Goal: Information Seeking & Learning: Learn about a topic

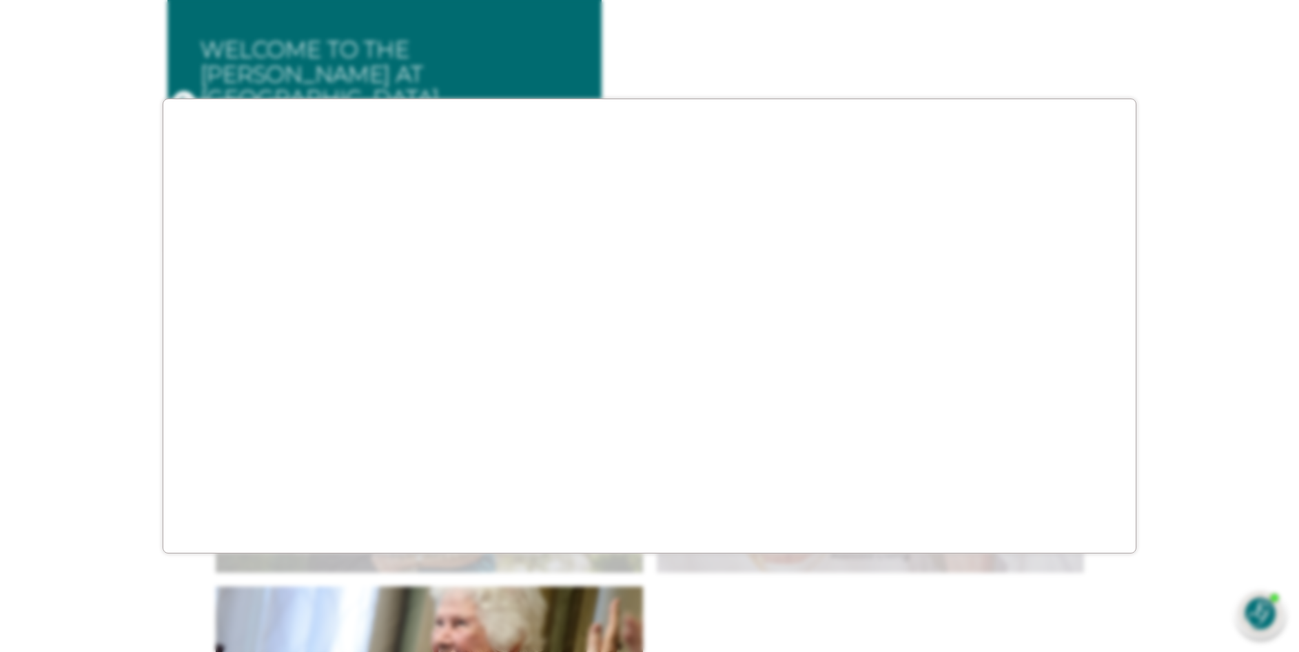
scroll to position [207, 0]
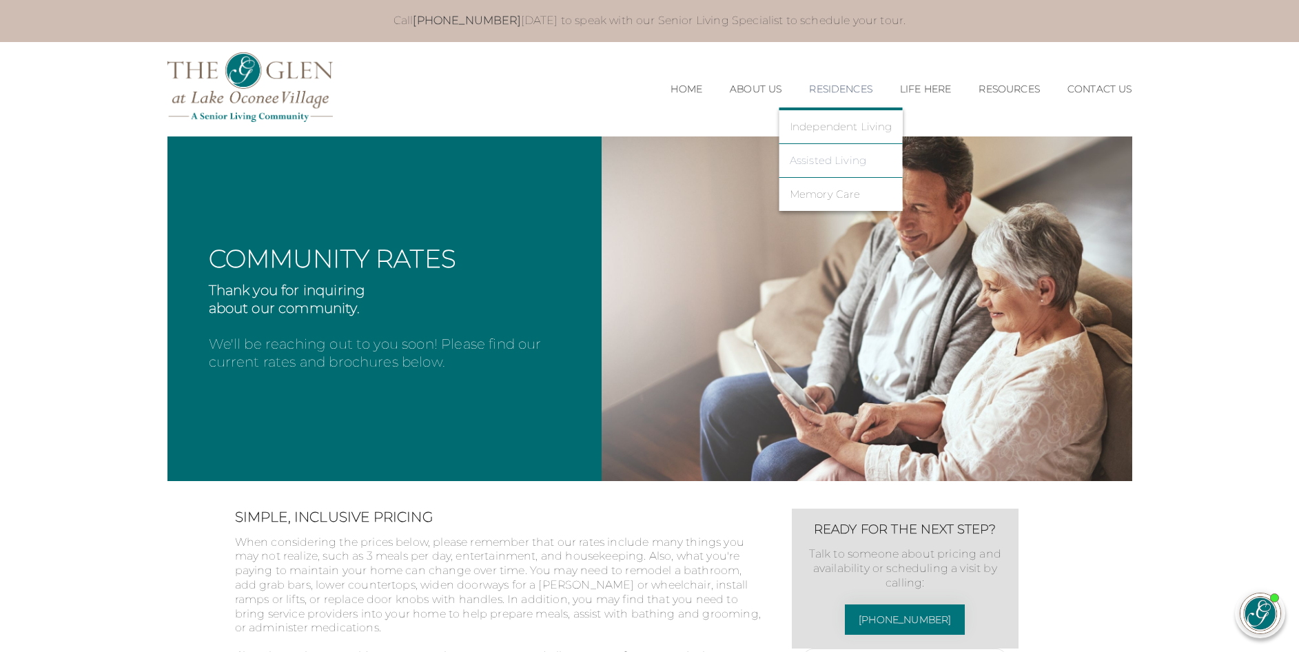
click at [803, 158] on link "Assisted Living" at bounding box center [841, 160] width 103 height 12
click at [805, 163] on link "Assisted Living" at bounding box center [841, 160] width 103 height 12
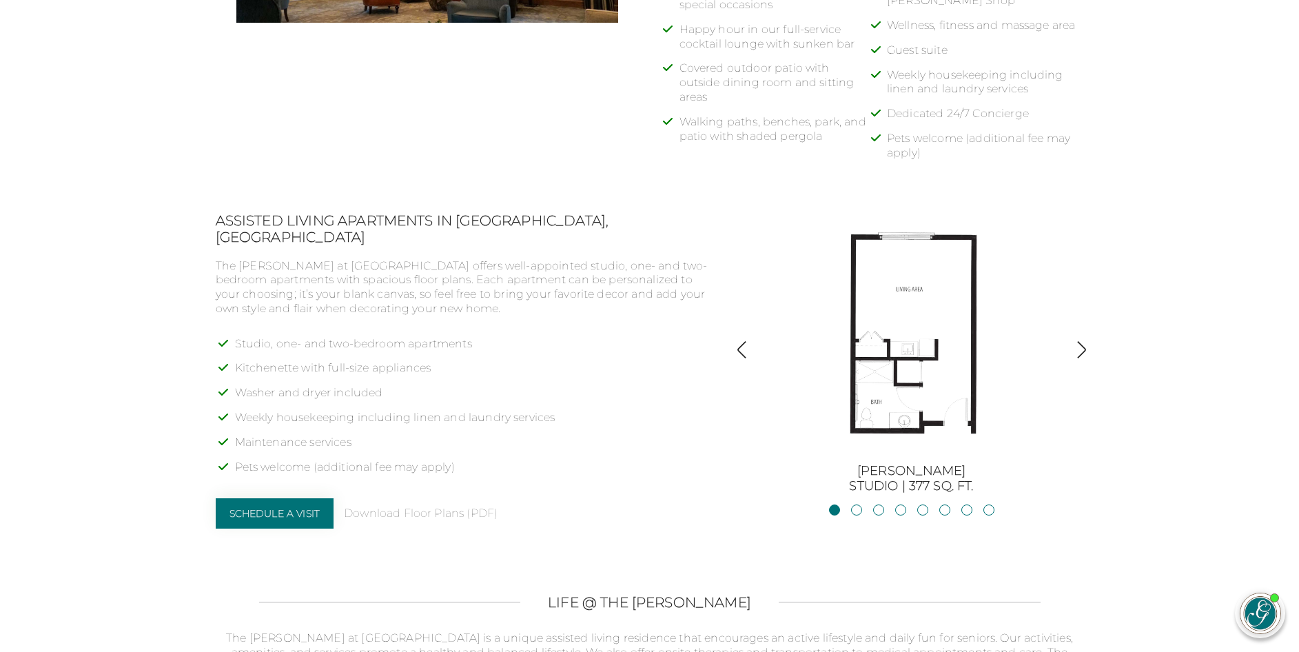
scroll to position [965, 0]
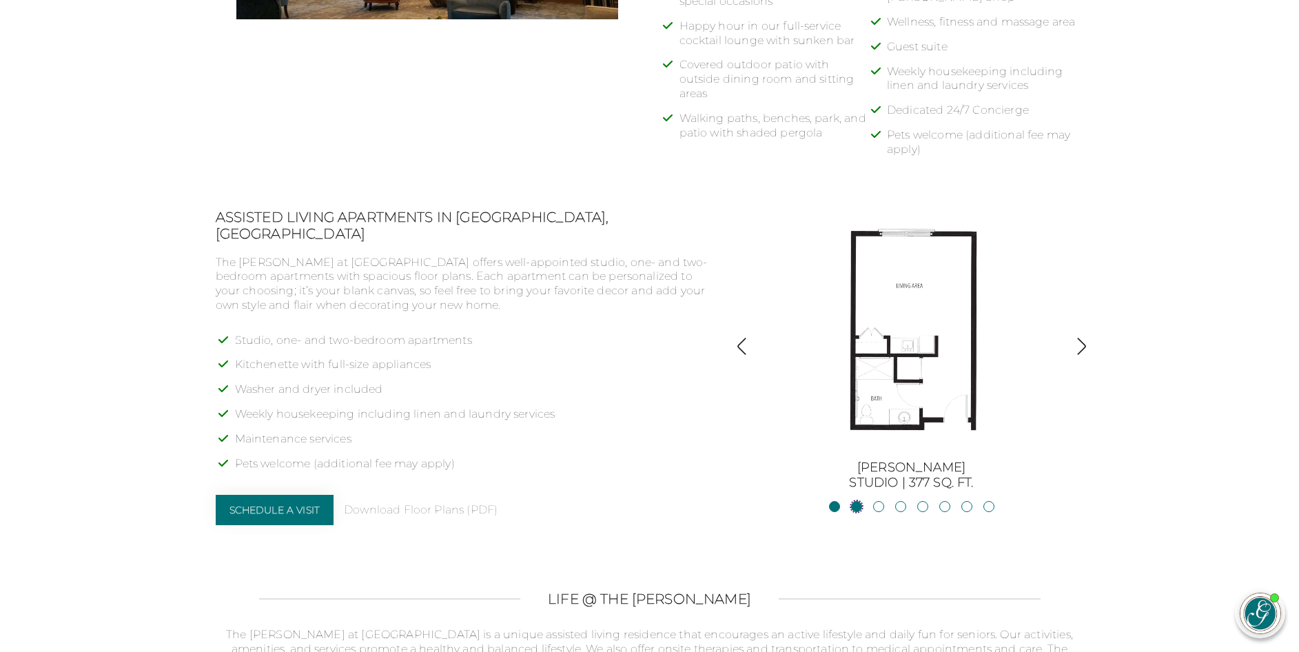
click at [859, 506] on link "JacksonStudio | 400 sq. ft." at bounding box center [856, 506] width 11 height 11
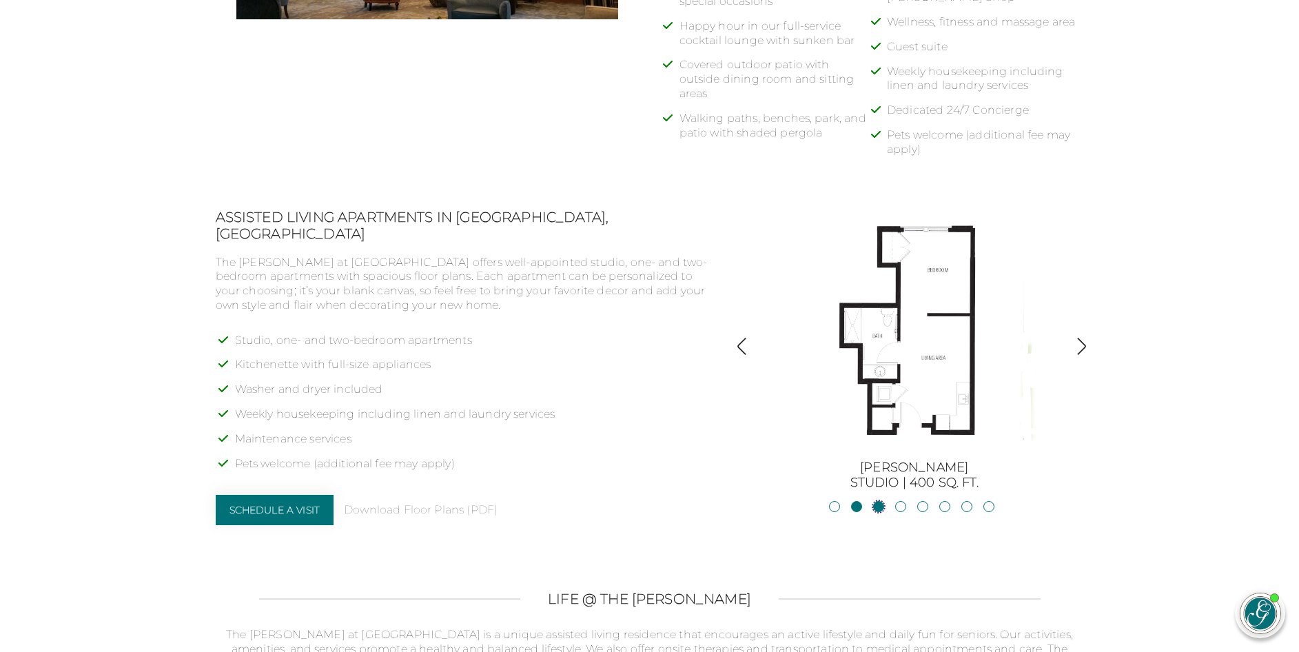
click at [879, 504] on link "Blue RidgeStudio | 400 sq. ft." at bounding box center [878, 506] width 11 height 11
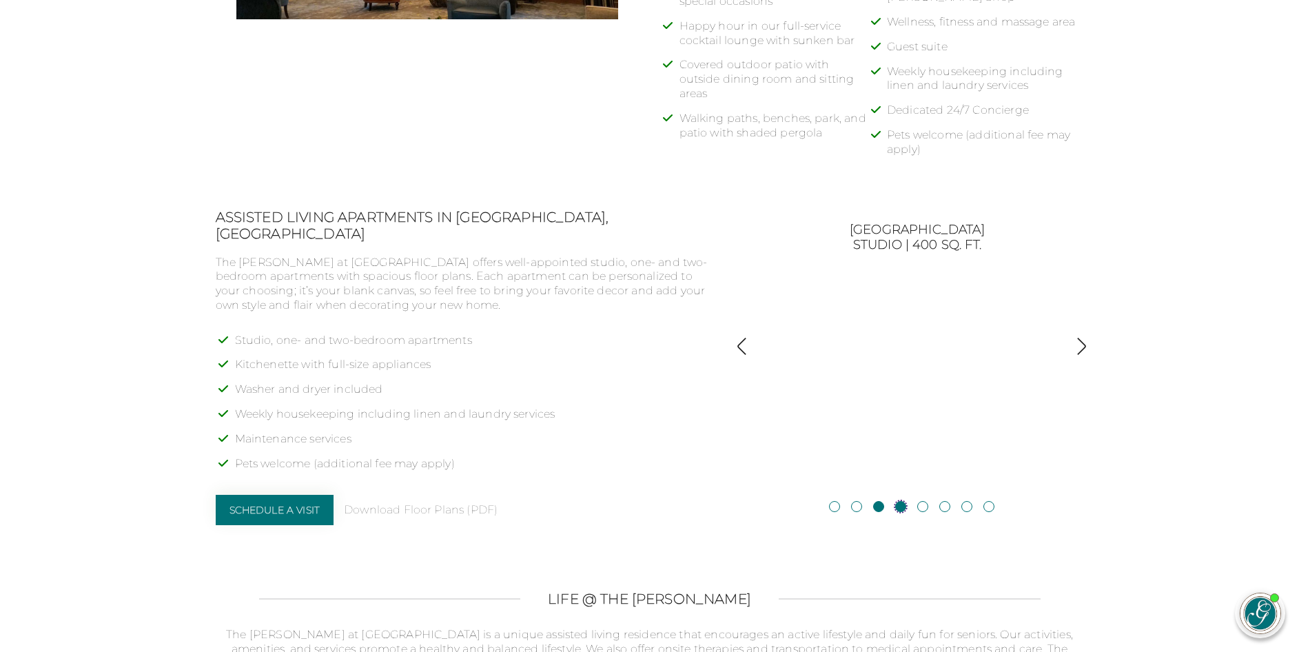
click at [904, 509] on link "Blackshear1BR, 1BA | 500 sq. ft." at bounding box center [900, 506] width 11 height 11
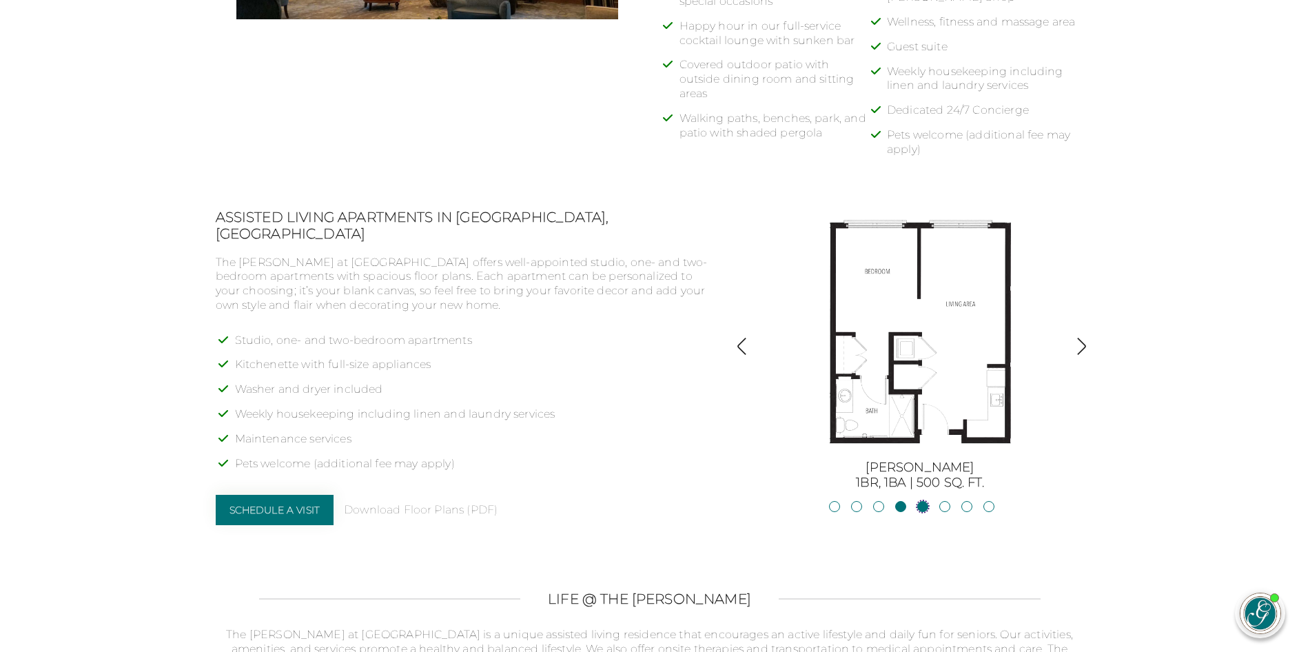
click at [923, 509] on link "Allatoona1BR, 1BA | 683 sq. ft." at bounding box center [922, 506] width 11 height 11
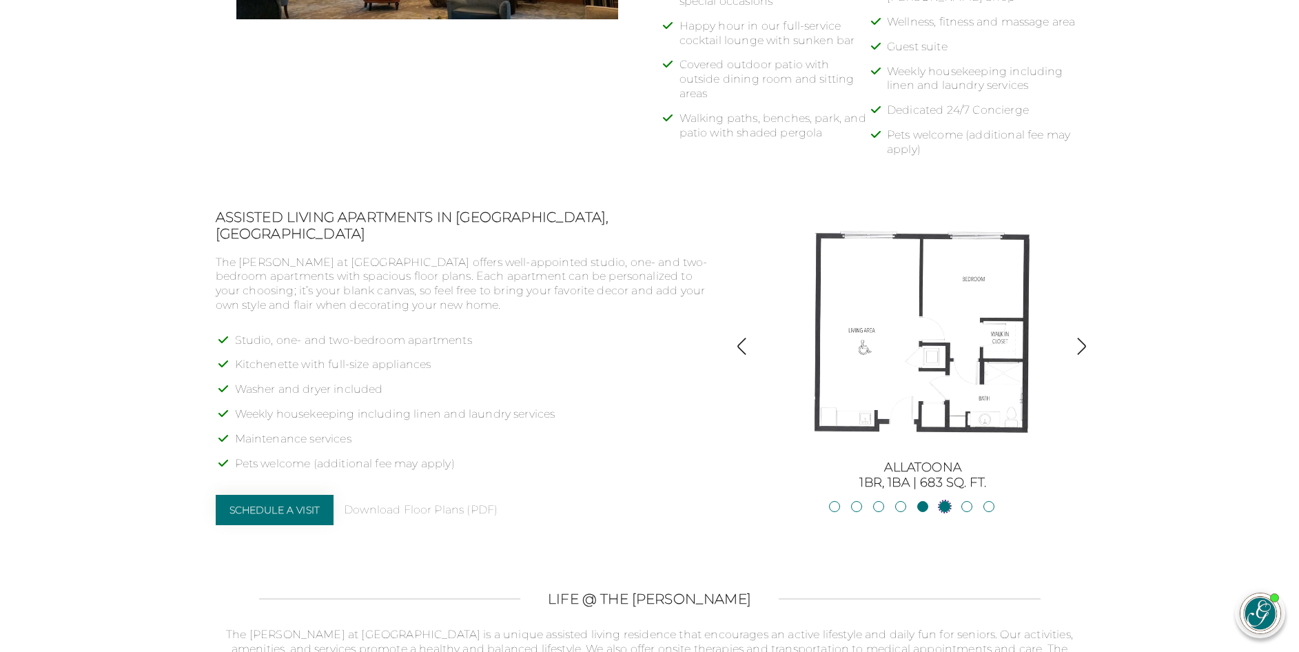
click at [944, 504] on link "Oconee2BR, 2BA | 818 sq. ft." at bounding box center [944, 506] width 11 height 11
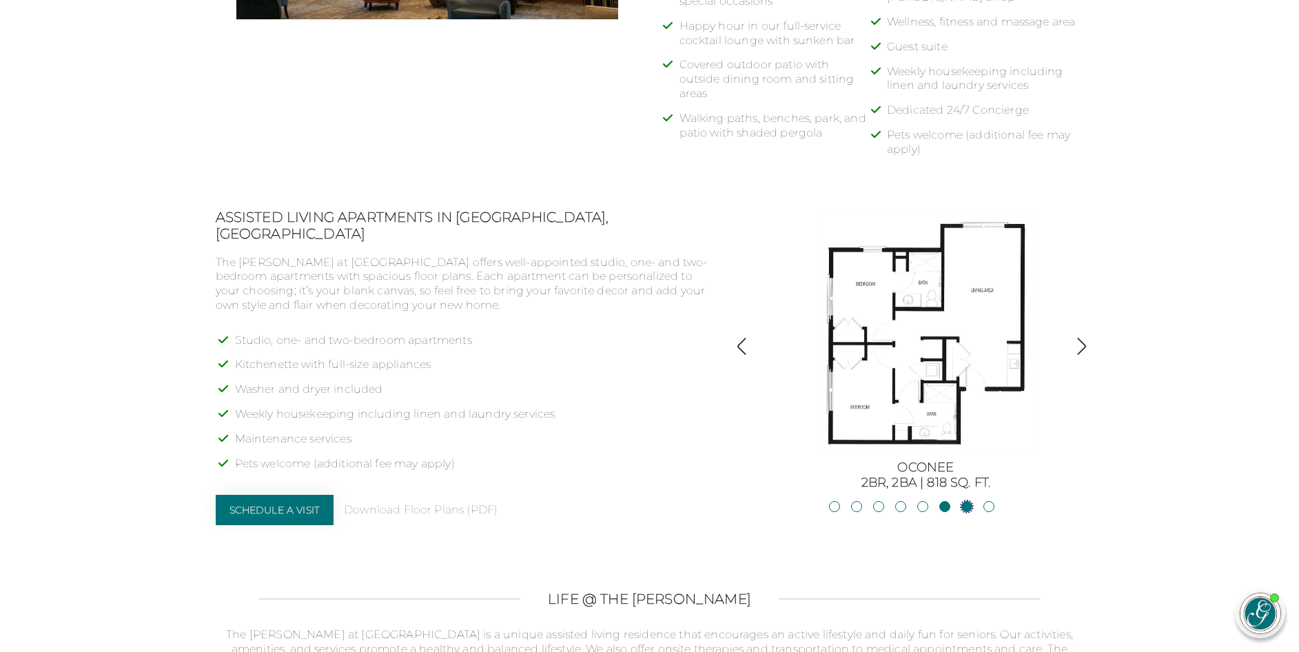
click at [966, 505] on link "Lanier2BR, 2BA | 825 sq. ft." at bounding box center [967, 506] width 11 height 11
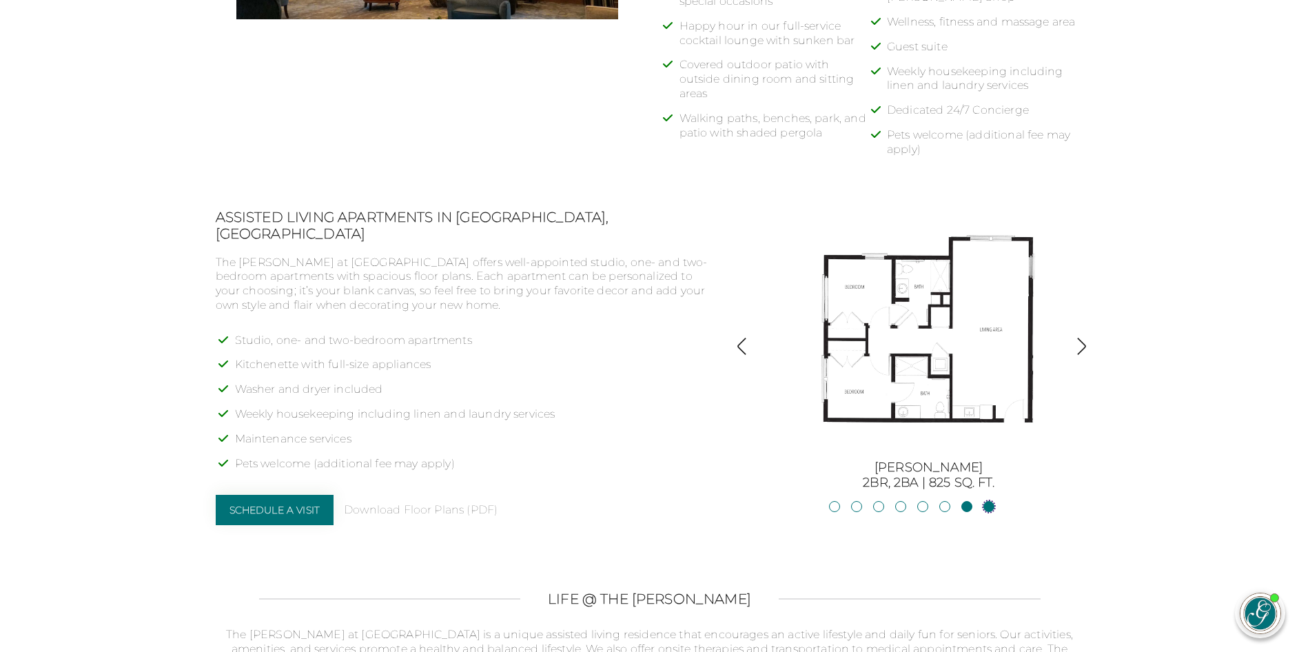
click at [988, 506] on link "Hartwell2BR, 2BA | 875 sq. ft." at bounding box center [989, 506] width 11 height 11
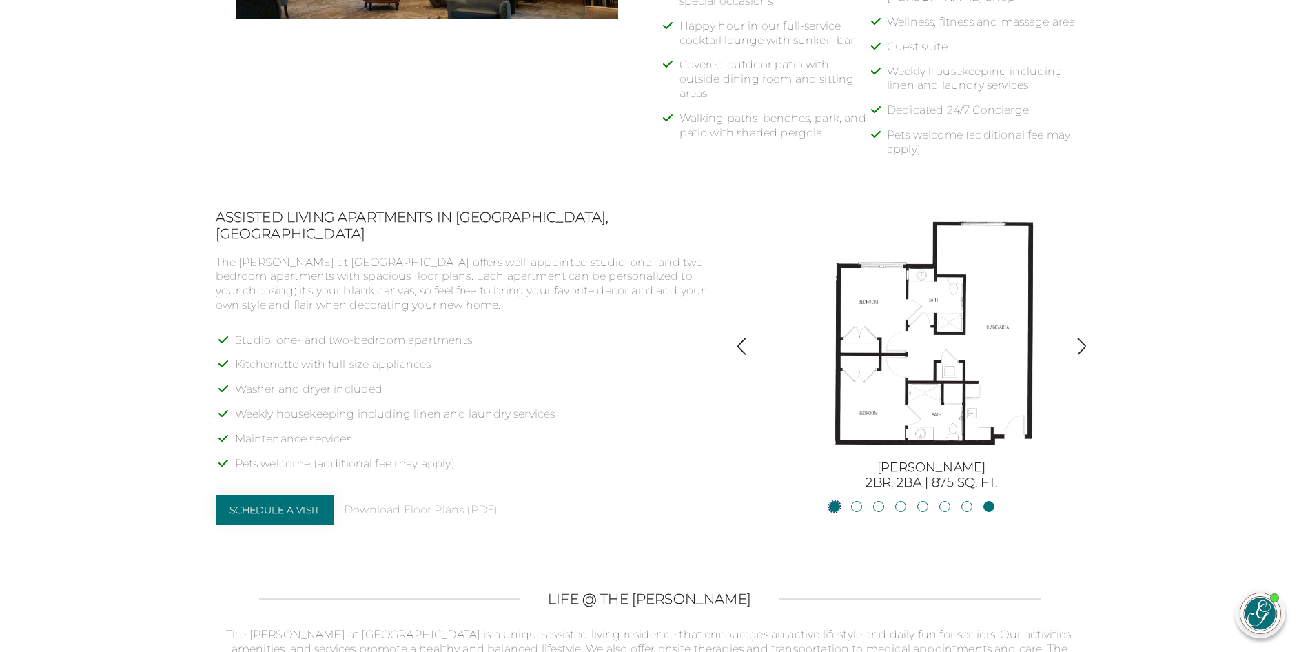
click at [834, 502] on link "BurtonStudio | 377 sq. ft." at bounding box center [834, 506] width 11 height 11
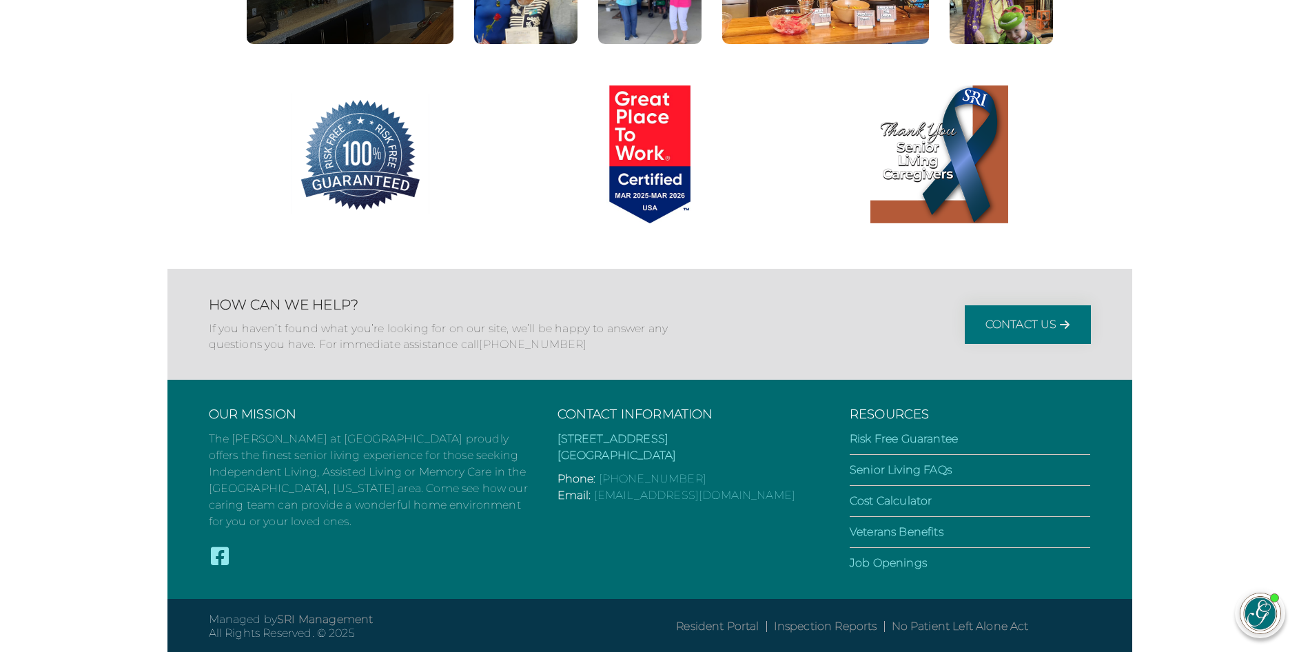
scroll to position [2254, 0]
